Goal: Information Seeking & Learning: Learn about a topic

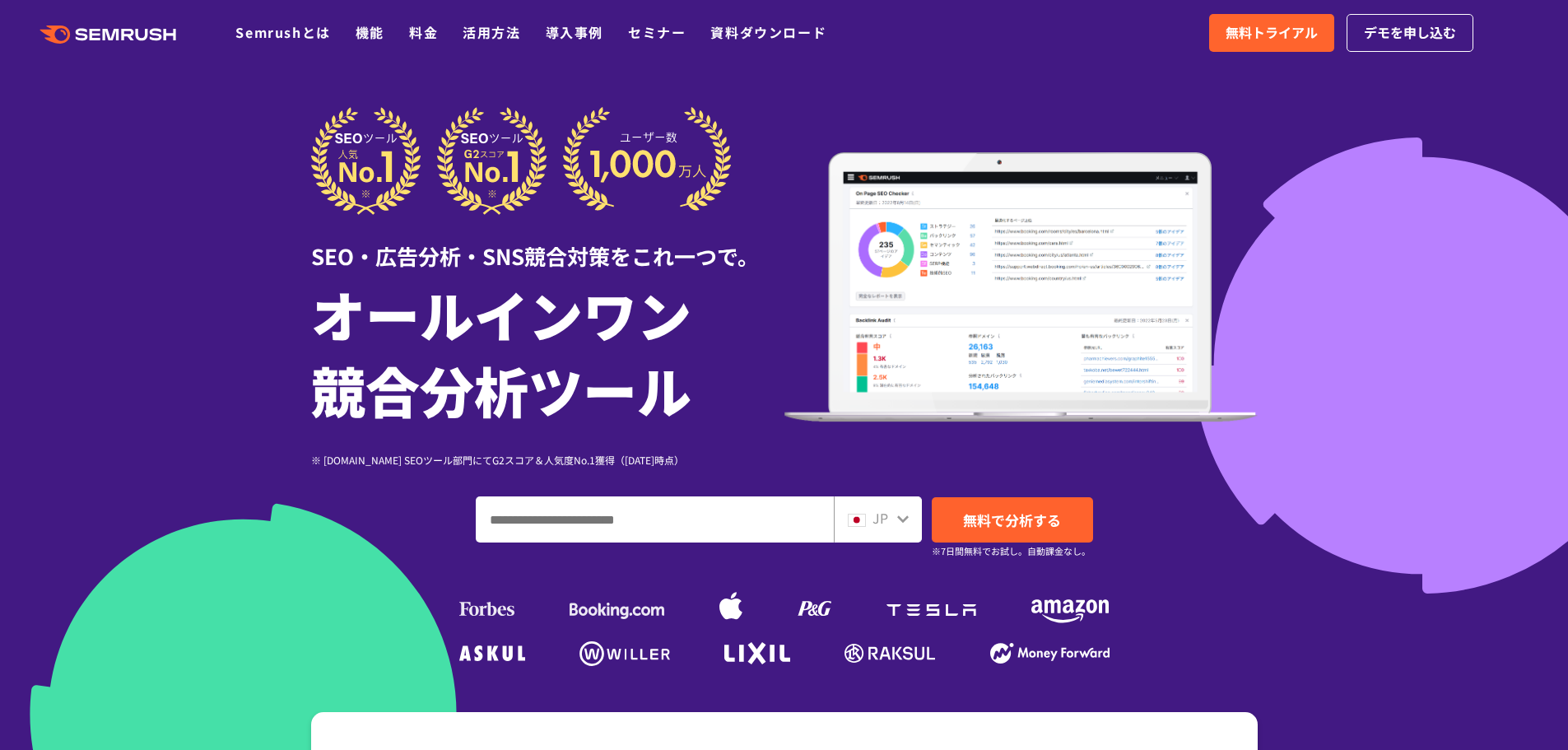
click at [131, 355] on div at bounding box center [784, 459] width 1568 height 918
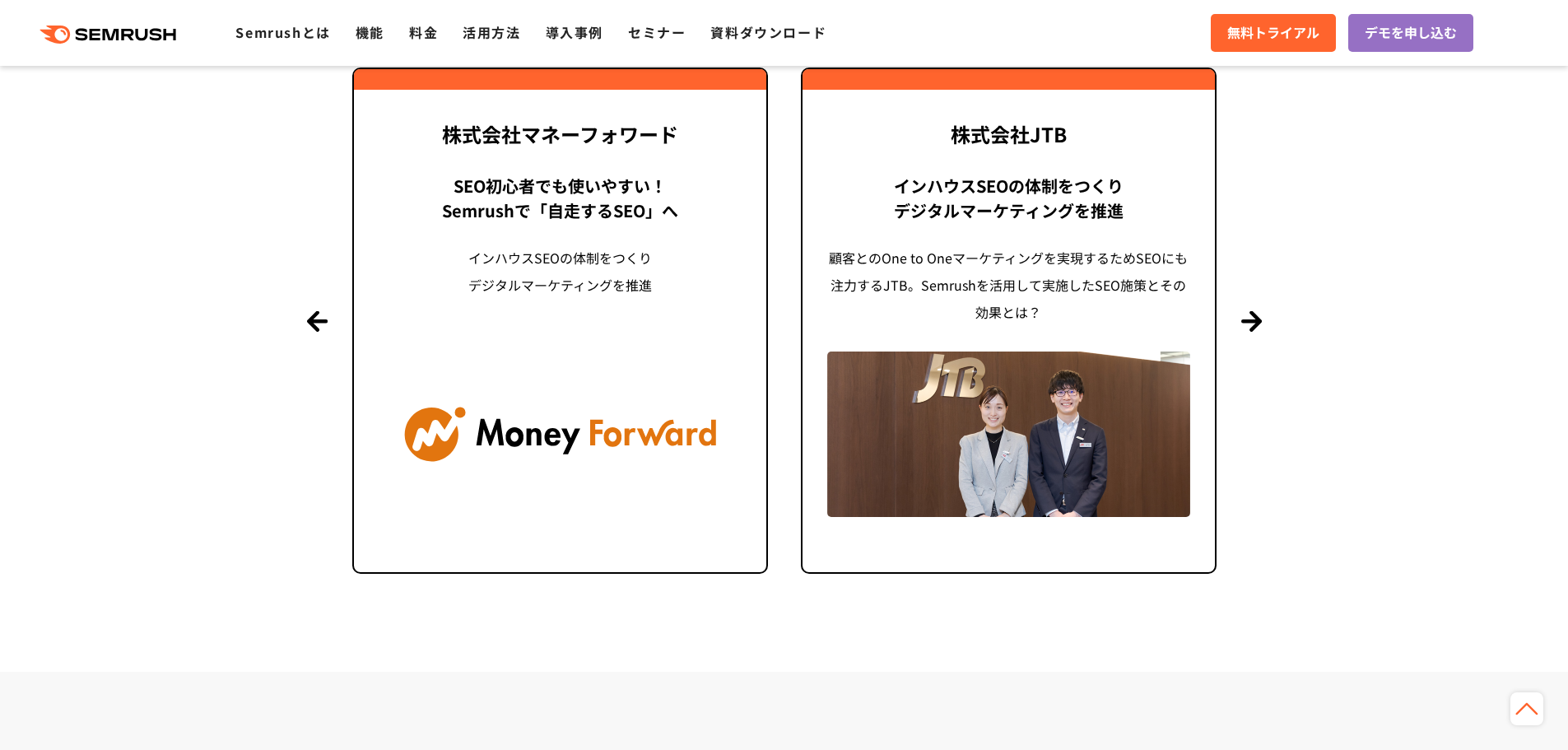
scroll to position [3950, 0]
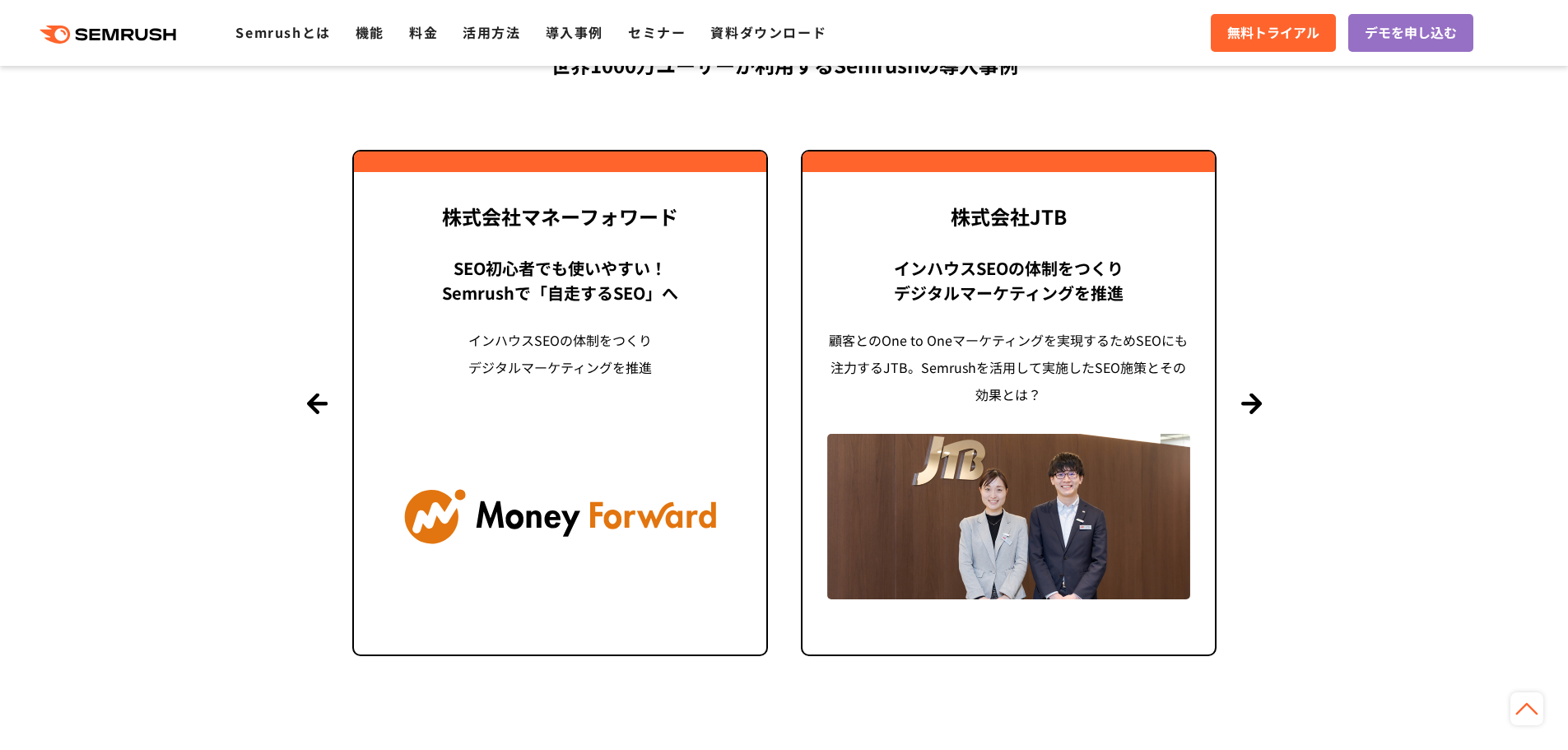
click at [150, 326] on section "導入事例 世界[DATE]万ユーザーが利用する Semrushの導入事例 Previous 株式会社LIXIL 「テクニカルSEOの実践でサイトを健全に Si…" at bounding box center [784, 319] width 1568 height 868
click at [173, 453] on section "導入事例 世界[DATE]万ユーザーが利用する Semrushの導入事例 Previous 株式会社LIXIL 「テクニカルSEOの実践でサイトを健全に Si…" at bounding box center [784, 319] width 1568 height 868
click at [479, 465] on img at bounding box center [559, 516] width 363 height 164
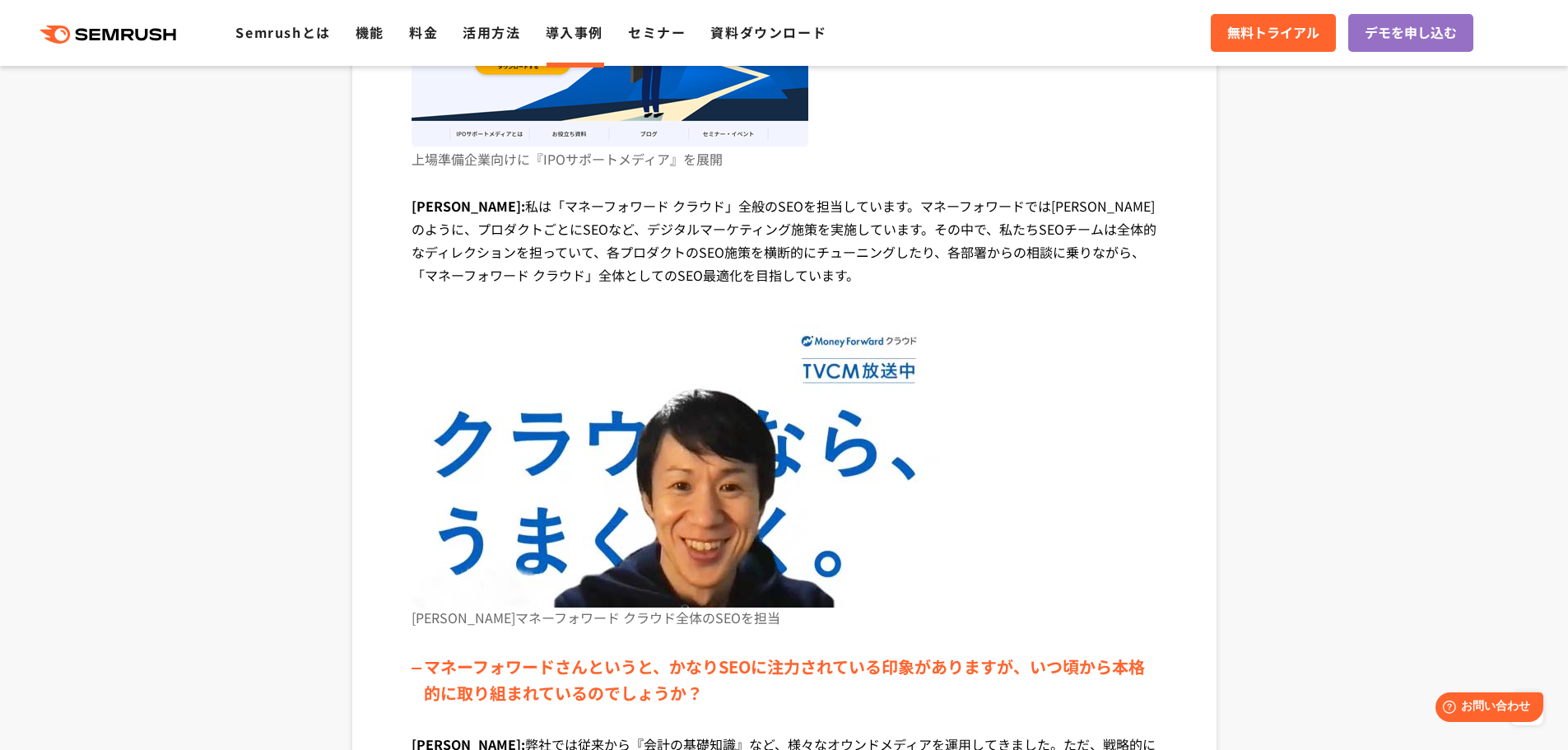
scroll to position [1070, 0]
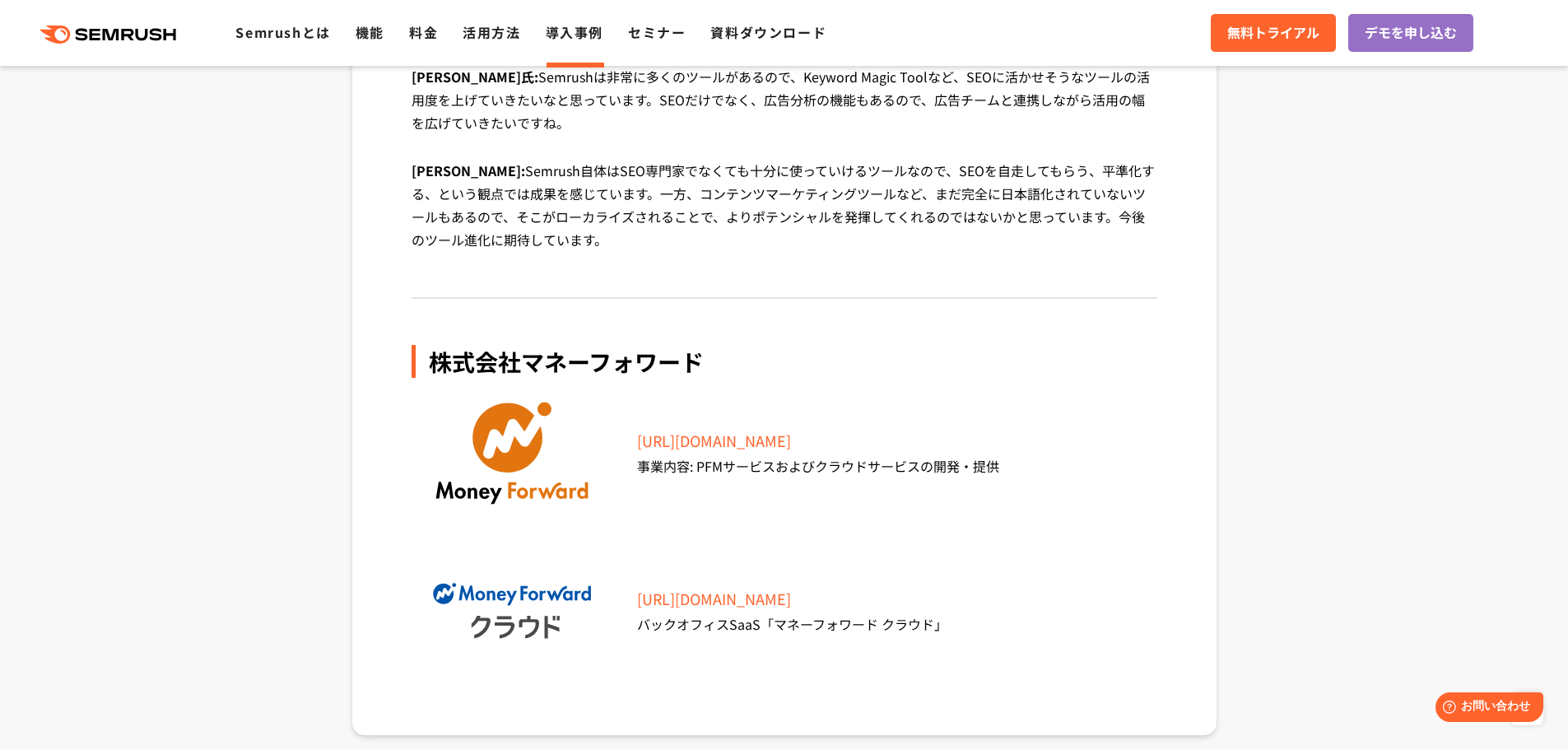
scroll to position [6501, 0]
